Goal: Find contact information: Find contact information

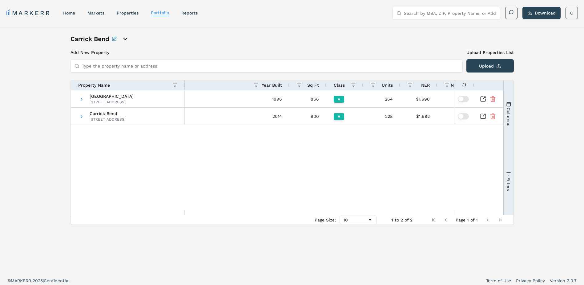
scroll to position [0, 162]
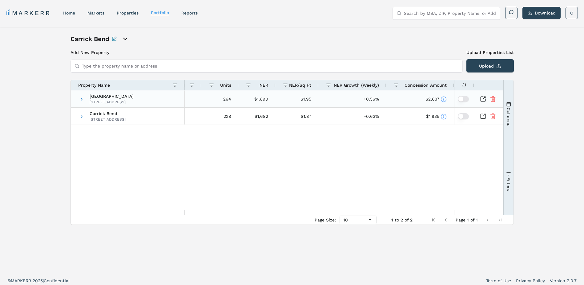
click at [485, 98] on icon "Inspect Comparable" at bounding box center [483, 99] width 6 height 6
